Goal: Task Accomplishment & Management: Complete application form

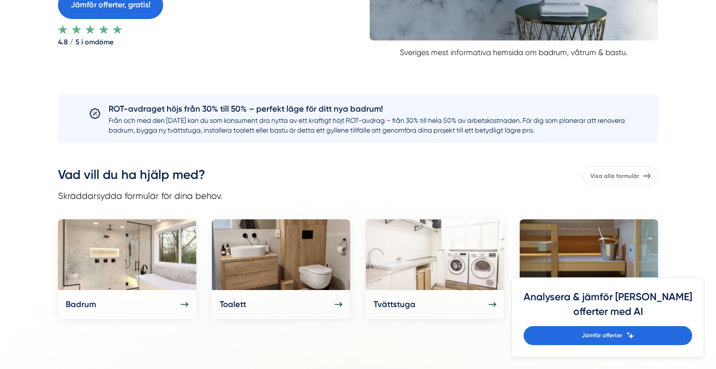
scroll to position [360, 0]
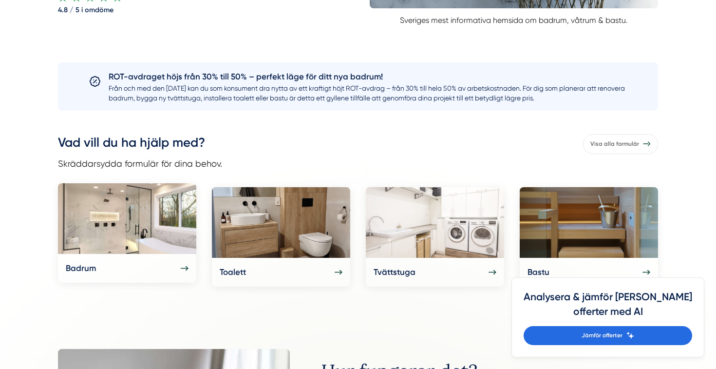
click at [141, 265] on div "Badrum" at bounding box center [127, 268] width 123 height 13
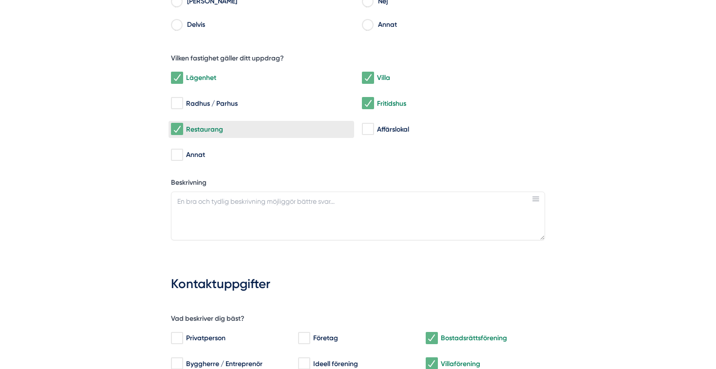
scroll to position [276, 0]
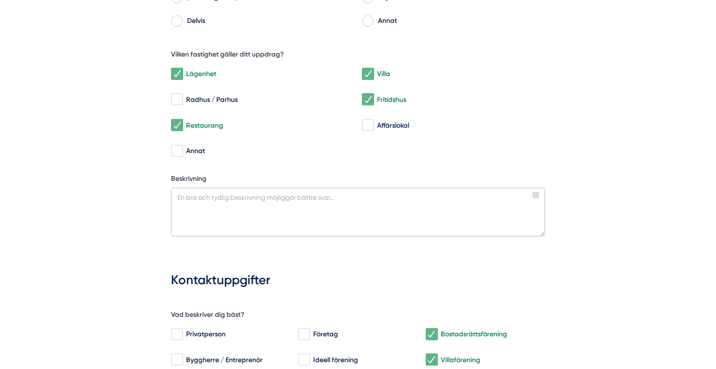
click at [216, 208] on textarea "Beskrivning" at bounding box center [358, 212] width 374 height 49
